Goal: Information Seeking & Learning: Learn about a topic

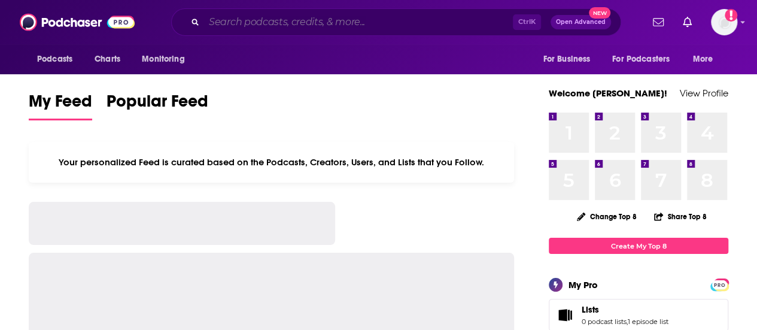
click at [337, 25] on input "Search podcasts, credits, & more..." at bounding box center [358, 22] width 309 height 19
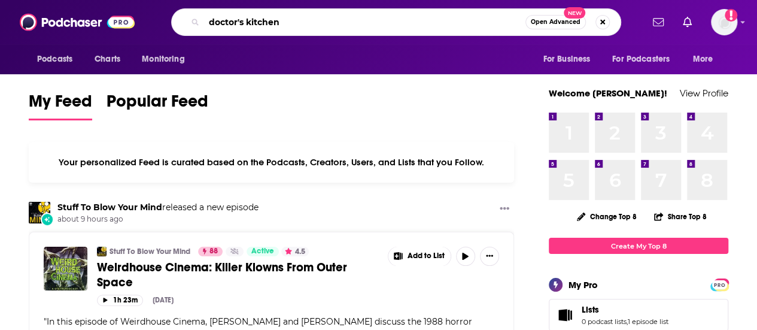
type input "doctor's kitchen"
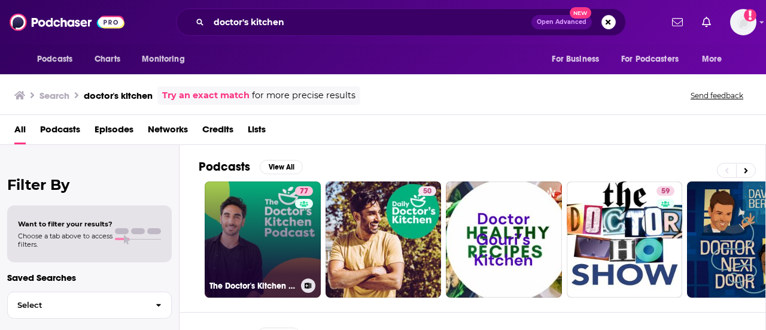
click at [263, 218] on link "77 The Doctor's Kitchen Podcast" at bounding box center [263, 239] width 116 height 116
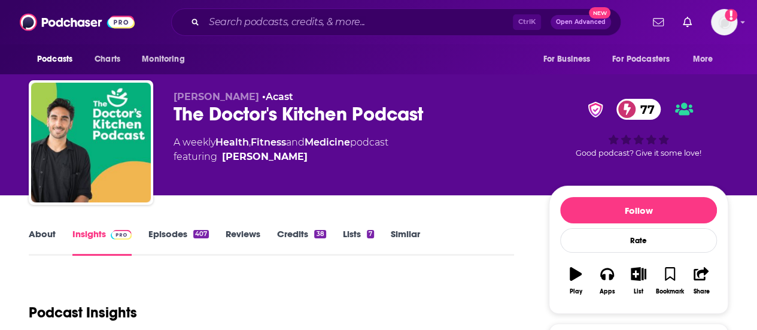
click at [51, 253] on link "About" at bounding box center [42, 242] width 27 height 28
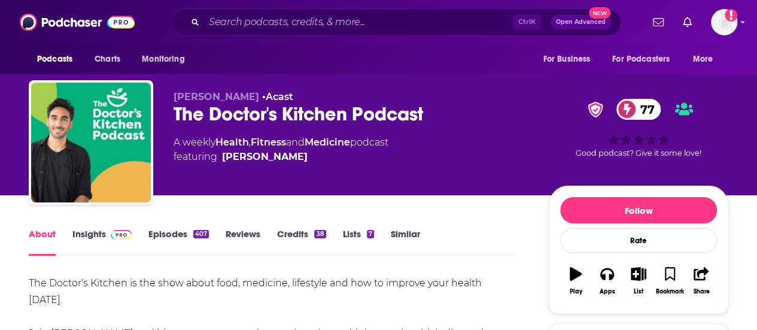
click at [47, 241] on link "About" at bounding box center [42, 242] width 27 height 28
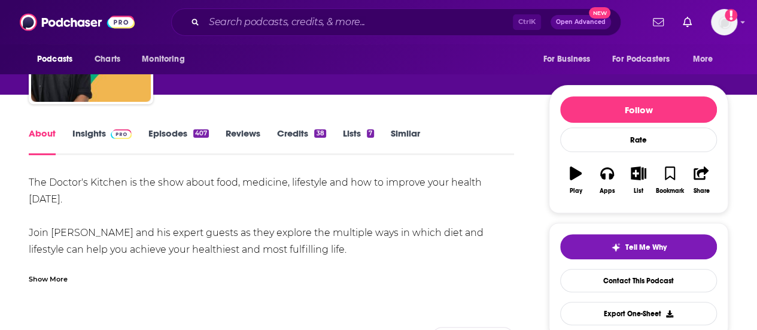
click at [48, 284] on div "Show More" at bounding box center [48, 277] width 39 height 11
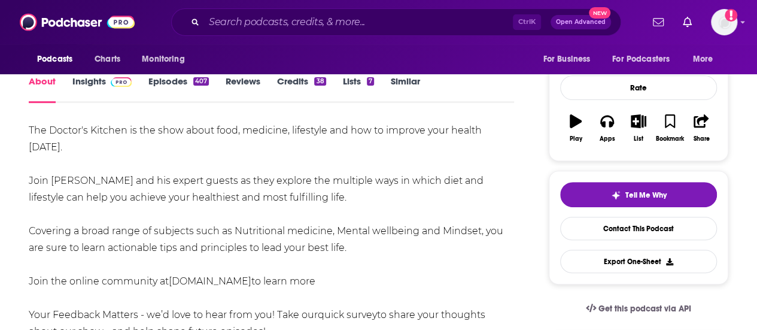
scroll to position [153, 0]
click at [280, 218] on div "The Doctor's Kitchen is the show about food, medicine, lifestyle and how to imp…" at bounding box center [271, 246] width 485 height 251
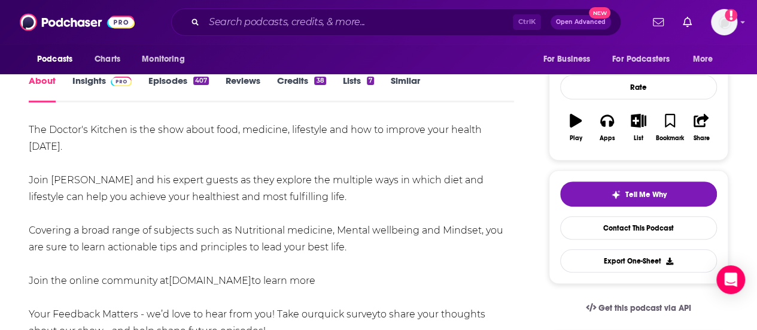
click at [281, 221] on div "The Doctor's Kitchen is the show about food, medicine, lifestyle and how to imp…" at bounding box center [271, 246] width 485 height 251
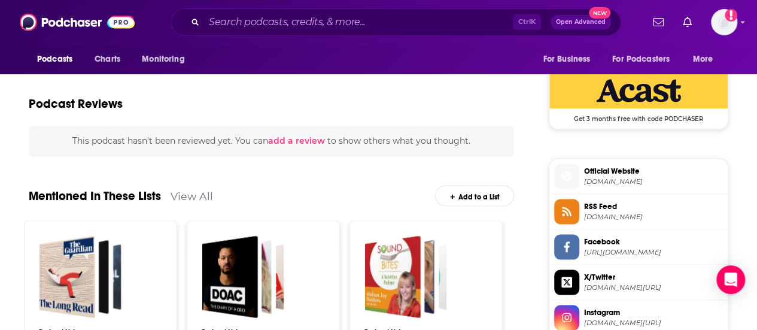
scroll to position [989, 0]
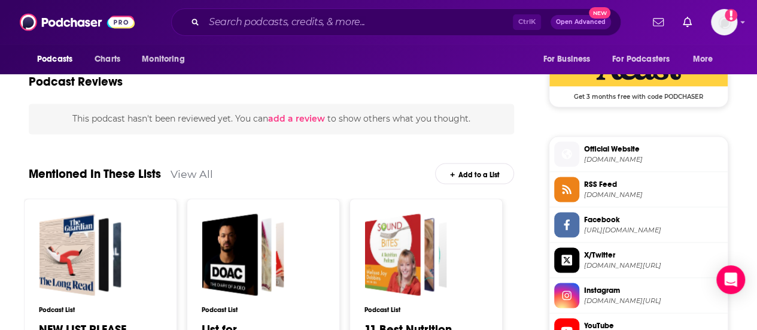
click at [570, 159] on icon at bounding box center [566, 153] width 13 height 11
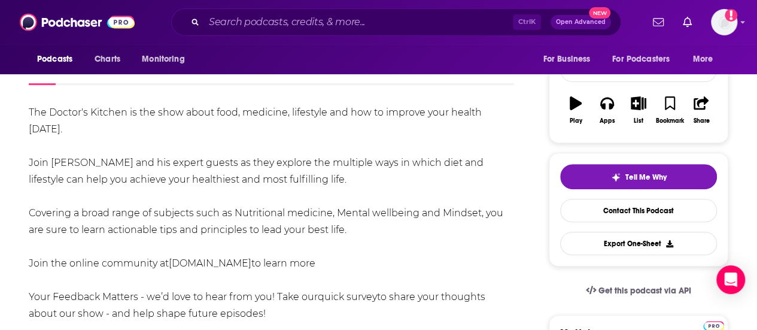
scroll to position [171, 0]
drag, startPoint x: 22, startPoint y: 115, endPoint x: 410, endPoint y: 210, distance: 399.8
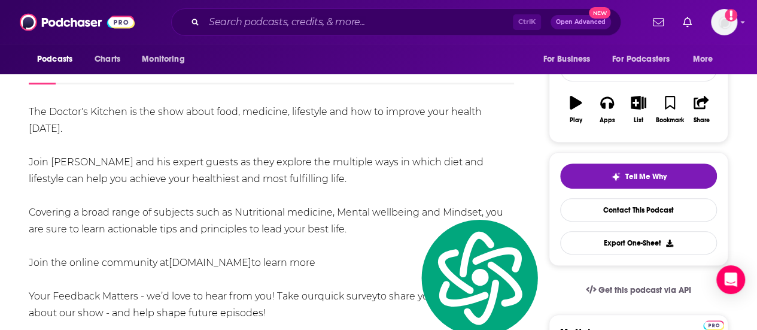
copy div "The Doctor's Kitchen is the show about food, medicine, lifestyle and how to imp…"
